Goal: Transaction & Acquisition: Purchase product/service

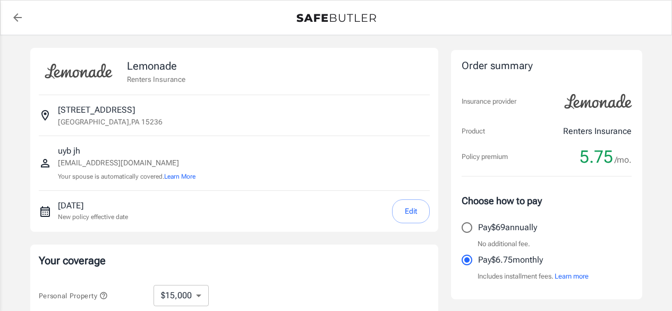
select select "15000"
select select "500"
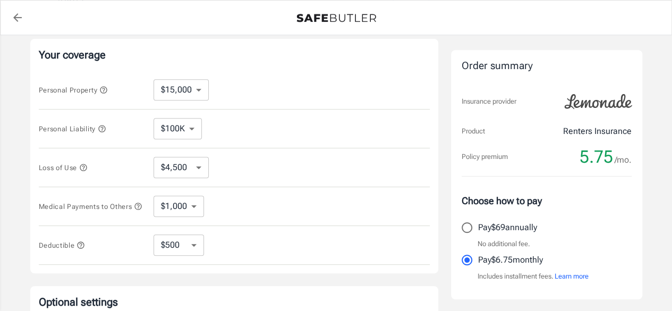
scroll to position [203, 0]
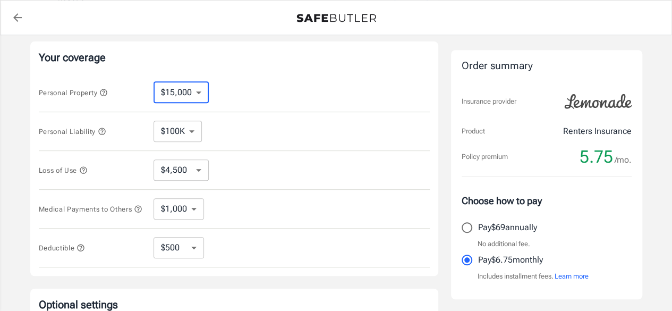
click at [200, 93] on select "$10,000 $15,000 $20,000 $25,000 $30,000 $40,000 $50,000 $100K $150K $200K $250K" at bounding box center [180, 92] width 55 height 21
select select "100000"
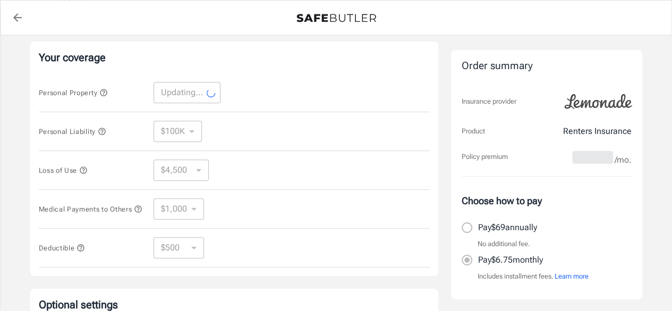
select select "100000"
select select "30000"
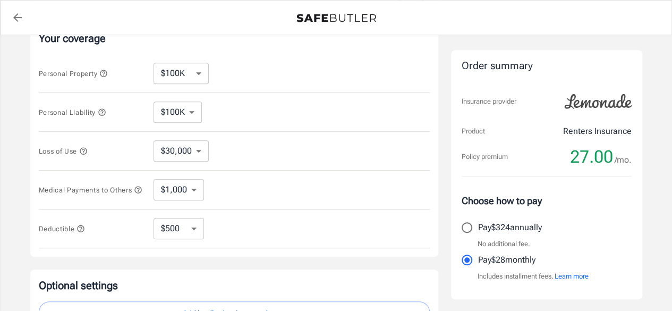
scroll to position [227, 0]
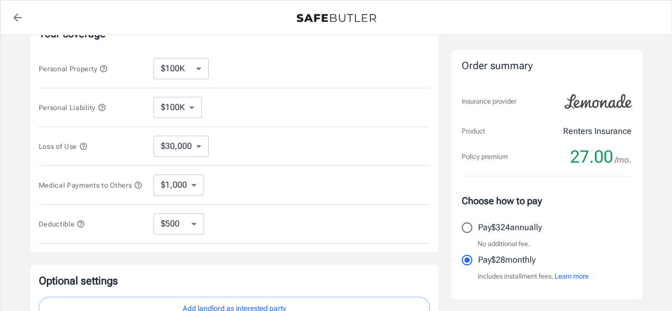
click at [182, 222] on select "$250 $500 $1,000 $2,500" at bounding box center [178, 223] width 50 height 21
select select "250"
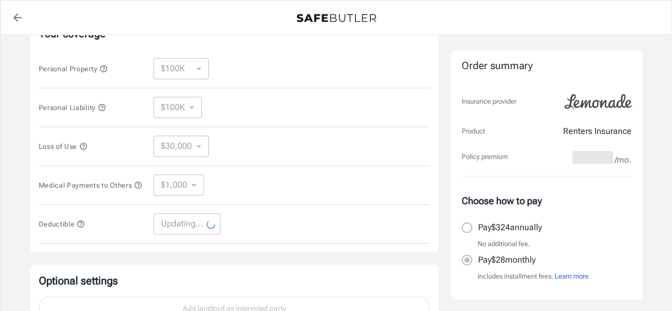
select select "250"
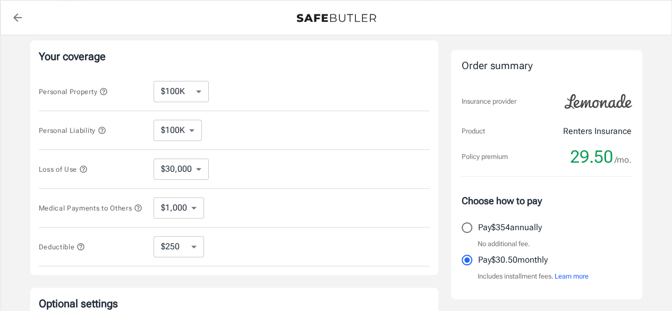
scroll to position [205, 0]
